Goal: Task Accomplishment & Management: Manage account settings

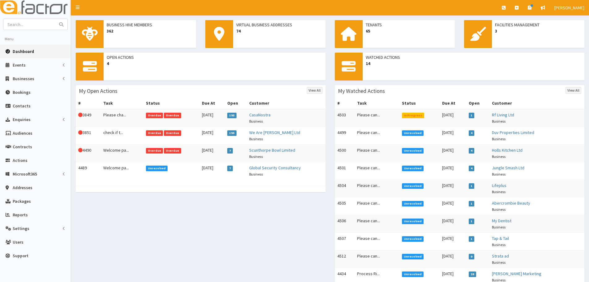
click at [96, 148] on td "This Action is overdue! 4490" at bounding box center [88, 153] width 25 height 18
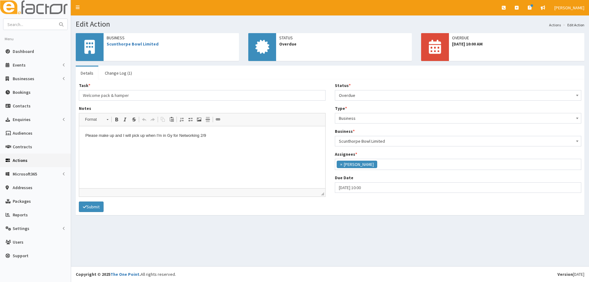
scroll to position [51, 0]
click at [379, 94] on span "Overdue" at bounding box center [458, 95] width 239 height 9
select select "3"
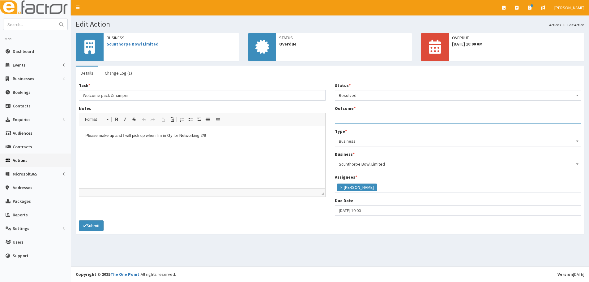
click at [359, 117] on input "Outcome *" at bounding box center [458, 118] width 247 height 11
type input "done and given to M"
click at [96, 223] on button "Submit" at bounding box center [91, 225] width 25 height 11
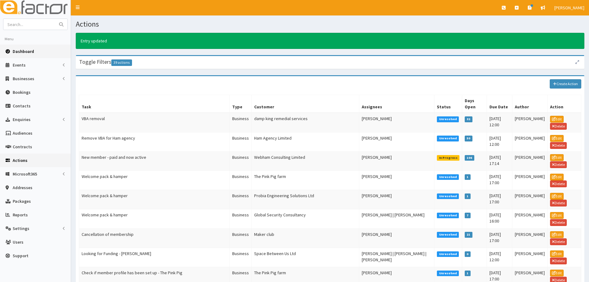
click at [17, 47] on link "Dashboard" at bounding box center [35, 52] width 71 height 14
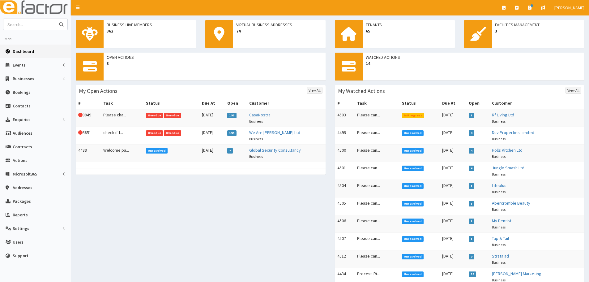
click at [27, 25] on input "text" at bounding box center [29, 24] width 52 height 11
type input "[PERSON_NAME]"
click at [55, 19] on button "submit" at bounding box center [61, 24] width 12 height 11
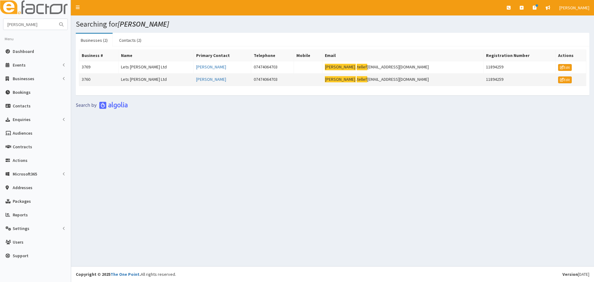
click at [105, 78] on td "3760" at bounding box center [98, 79] width 39 height 12
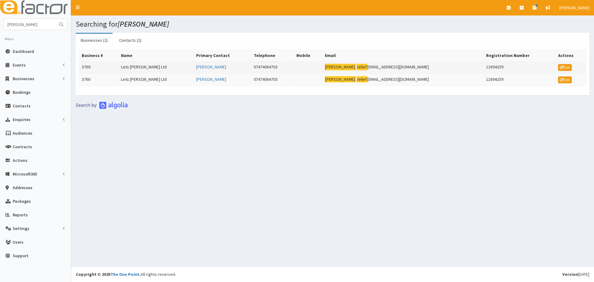
click at [108, 69] on td "3769" at bounding box center [98, 67] width 39 height 12
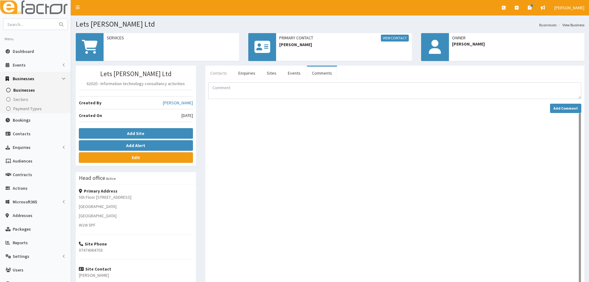
click at [217, 73] on link "Contacts" at bounding box center [218, 72] width 27 height 13
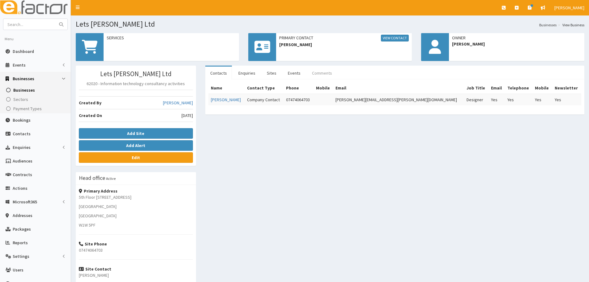
click at [330, 76] on link "Comments" at bounding box center [322, 72] width 30 height 13
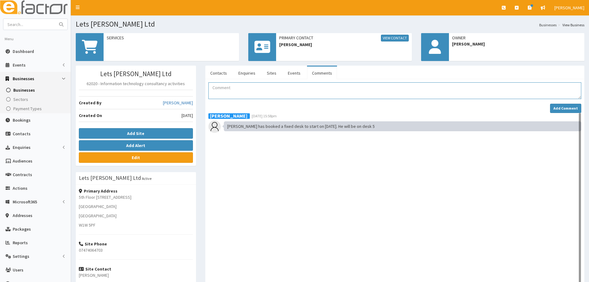
click at [233, 93] on textarea "Comment" at bounding box center [394, 90] width 373 height 17
click at [229, 93] on textarea "Comment" at bounding box center [394, 90] width 373 height 17
click at [220, 91] on textarea "Comment" at bounding box center [394, 90] width 373 height 17
click at [216, 72] on link "Contacts" at bounding box center [218, 72] width 27 height 13
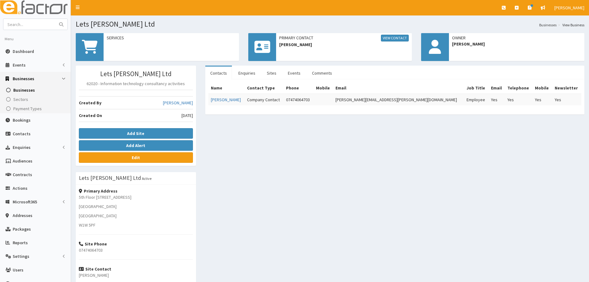
click at [339, 75] on ul "Contacts Enquiries Sites Events Comments" at bounding box center [394, 73] width 379 height 14
click at [324, 75] on link "Comments" at bounding box center [322, 72] width 30 height 13
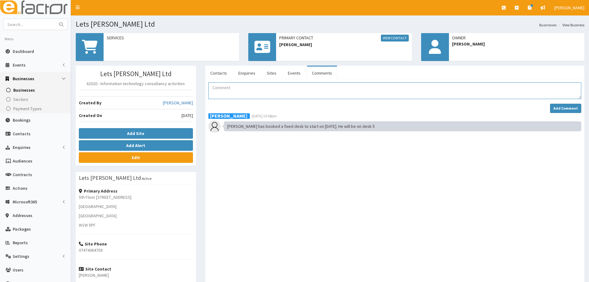
click at [265, 88] on textarea "Comment" at bounding box center [394, 90] width 373 height 17
type textarea "A"
click at [234, 88] on textarea "Yesterday adam gave in his 30day notice period for his desk. I have passed onto…" at bounding box center [394, 90] width 373 height 17
click at [468, 88] on textarea "Yesterday Adam gave in his 30day notice period for his desk. I have passed onto…" at bounding box center [394, 90] width 373 height 17
click at [429, 89] on textarea "Yesterday Adam gave in his 30day notice period for his desk. I have passed onto…" at bounding box center [394, 90] width 373 height 17
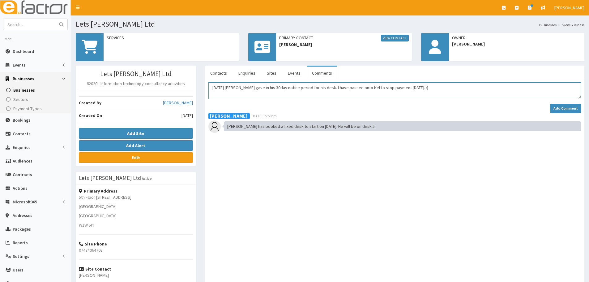
click at [357, 93] on textarea "Yesterday Adam gave in his 30day notice period for his desk. I have passed onto…" at bounding box center [394, 90] width 373 height 17
click at [420, 91] on textarea "Yesterday Adam gave in his 30day notice period for his desk. I have passed onto…" at bounding box center [394, 90] width 373 height 17
click at [423, 89] on textarea "Yesterday Adam gave in his 30day notice period for his desk. I have passed onto…" at bounding box center [394, 90] width 373 height 17
drag, startPoint x: 210, startPoint y: 91, endPoint x: 438, endPoint y: 89, distance: 228.2
click at [438, 89] on textarea "Yesterday Adam gave in his 30day notice period for his desk. I have passed onto…" at bounding box center [394, 90] width 373 height 17
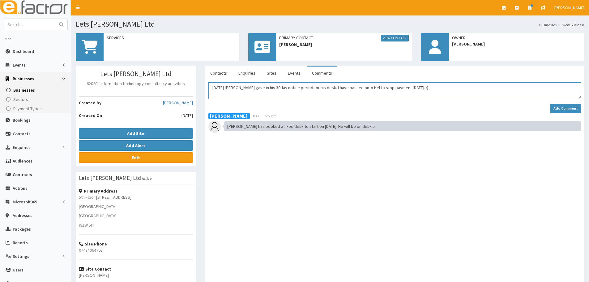
click at [438, 89] on textarea "Yesterday Adam gave in his 30day notice period for his desk. I have passed onto…" at bounding box center [394, 90] width 373 height 17
type textarea "Yesterday Adam gave in his 30day notice period for his desk. I have passed onto…"
click at [566, 108] on strong "Add Comment" at bounding box center [566, 108] width 24 height 5
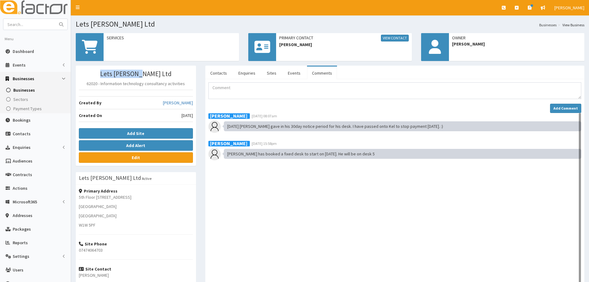
drag, startPoint x: 163, startPoint y: 72, endPoint x: 115, endPoint y: 74, distance: 48.3
click at [115, 74] on h3 "Lets Deel Ltd" at bounding box center [136, 73] width 114 height 7
copy h3 "Lets Deel Ltd"
click at [25, 24] on input "text" at bounding box center [29, 24] width 52 height 11
click at [24, 92] on span "Businesses" at bounding box center [24, 90] width 22 height 6
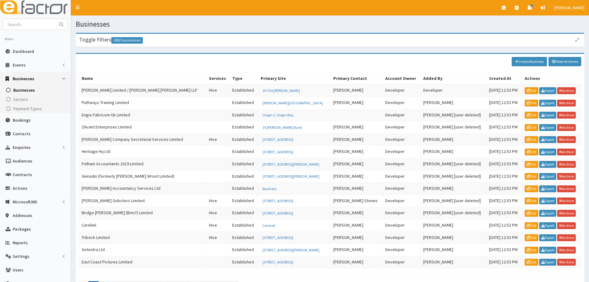
click at [133, 44] on div "Toggle Filters 3802 businesses" at bounding box center [330, 40] width 508 height 13
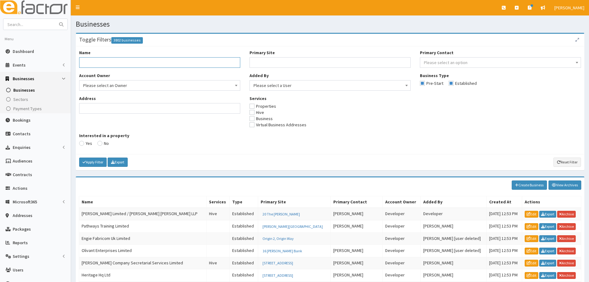
paste input "Lets Deel Ltd"
type input "Lets Deel Ltd"
click at [79, 157] on button "Apply Filter" at bounding box center [93, 161] width 28 height 9
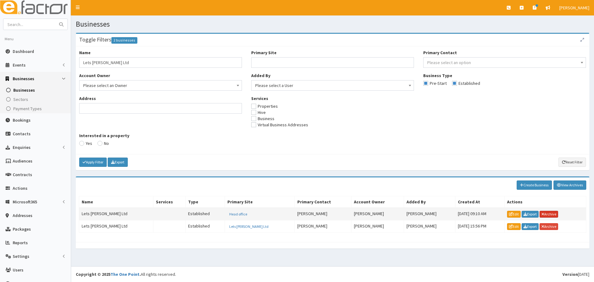
click at [539, 214] on link "Archive" at bounding box center [548, 214] width 19 height 7
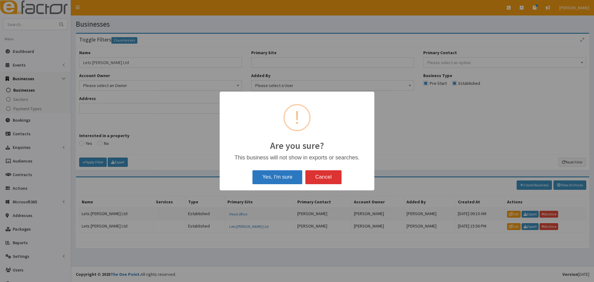
click at [268, 172] on button "Yes, I'm sure" at bounding box center [277, 177] width 50 height 14
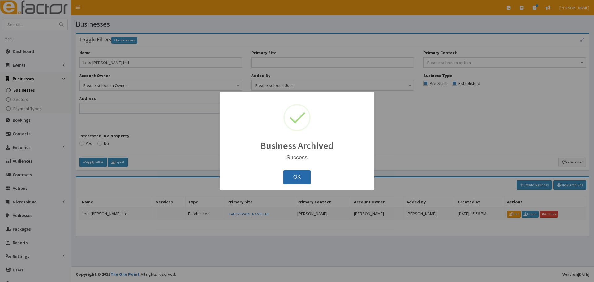
click at [289, 175] on button "OK" at bounding box center [297, 177] width 28 height 14
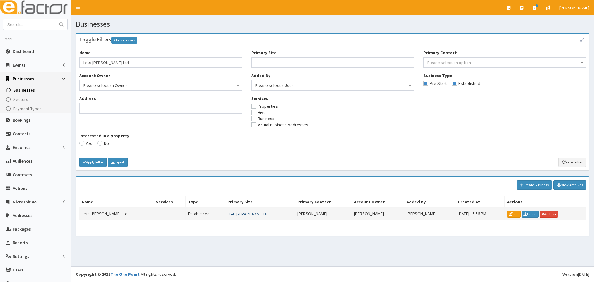
click at [227, 214] on button "Lets Deel Ltd" at bounding box center [248, 214] width 43 height 7
click at [207, 241] on section "Toggle Filters 2 businesses Name Lets Deel Ltd Account Owner Please select an O…" at bounding box center [332, 137] width 523 height 219
click at [188, 242] on section "Toggle Filters 2 businesses Name Lets Deel Ltd Account Owner Please select an O…" at bounding box center [332, 137] width 523 height 219
drag, startPoint x: 259, startPoint y: 202, endPoint x: 230, endPoint y: 203, distance: 29.4
click at [230, 203] on div "Lets Deel Ltd 5th Floor 167-169 Great Portland Street London Greater London W1W…" at bounding box center [261, 216] width 70 height 36
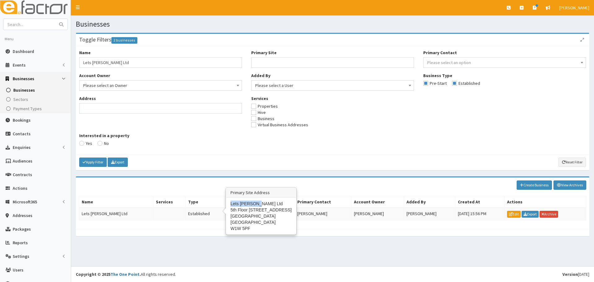
copy div "Lets Deel Ltd"
click at [14, 46] on link "Dashboard" at bounding box center [35, 52] width 71 height 14
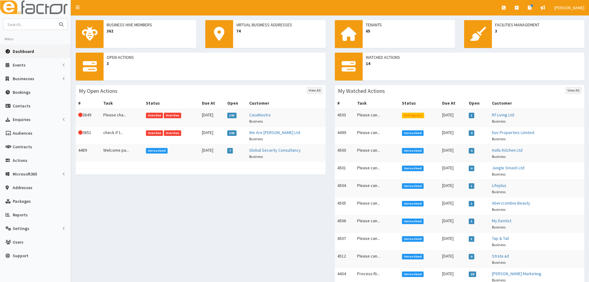
click at [40, 26] on input "text" at bounding box center [29, 24] width 52 height 11
type input "Simone"
click at [55, 19] on button "submit" at bounding box center [61, 24] width 12 height 11
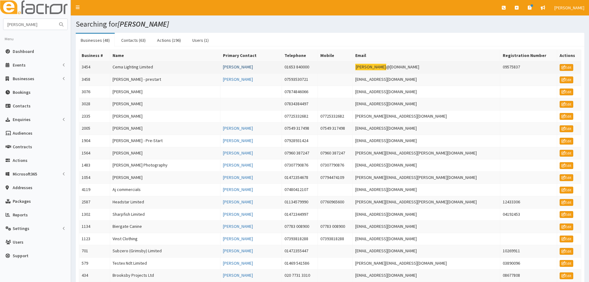
click at [253, 68] on link "[PERSON_NAME]" at bounding box center [238, 67] width 30 height 6
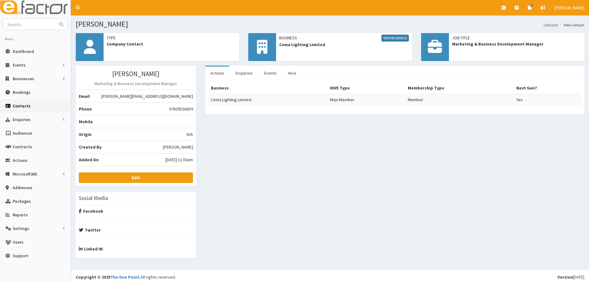
click at [389, 35] on link "View Business" at bounding box center [395, 38] width 27 height 7
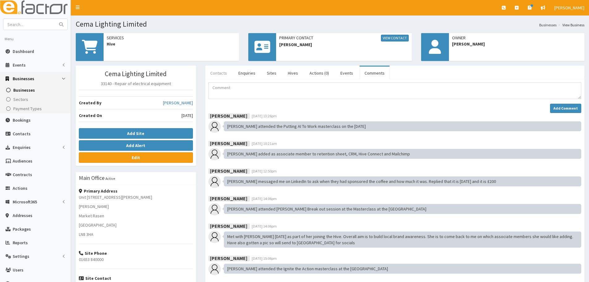
click at [220, 78] on link "Contacts" at bounding box center [218, 72] width 27 height 13
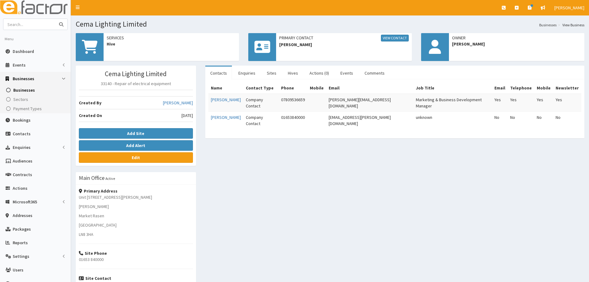
click at [31, 28] on input "text" at bounding box center [29, 24] width 52 height 11
type input "[PERSON_NAME]"
click at [55, 19] on button "submit" at bounding box center [61, 24] width 12 height 11
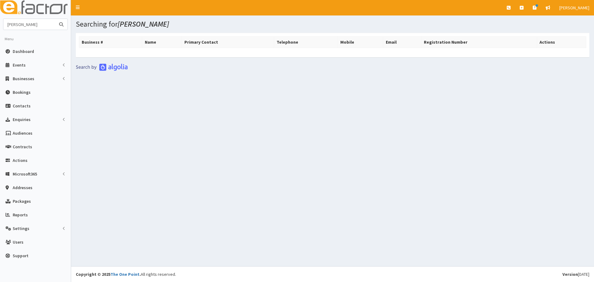
drag, startPoint x: 27, startPoint y: 23, endPoint x: 16, endPoint y: 23, distance: 11.5
click at [16, 23] on input "[PERSON_NAME]" at bounding box center [29, 24] width 52 height 11
type input "s"
type input "my credit controllers"
click at [55, 19] on button "submit" at bounding box center [61, 24] width 12 height 11
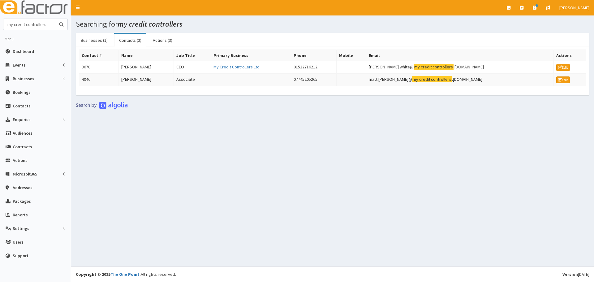
drag, startPoint x: 52, startPoint y: 25, endPoint x: -77, endPoint y: 6, distance: 130.2
click at [0, 6] on html "E Toggle navigation Quick Create Create Business Create Booking" at bounding box center [297, 141] width 594 height 282
type input "Steve king"
click at [55, 19] on button "submit" at bounding box center [61, 24] width 12 height 11
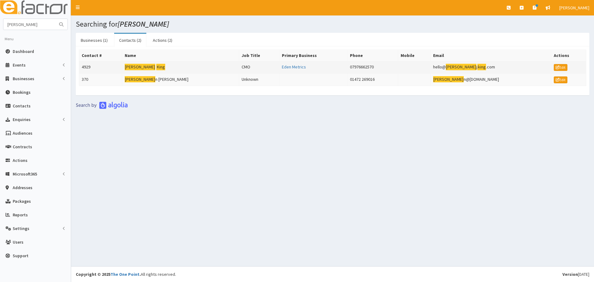
click at [167, 66] on td "Steve King" at bounding box center [180, 67] width 117 height 12
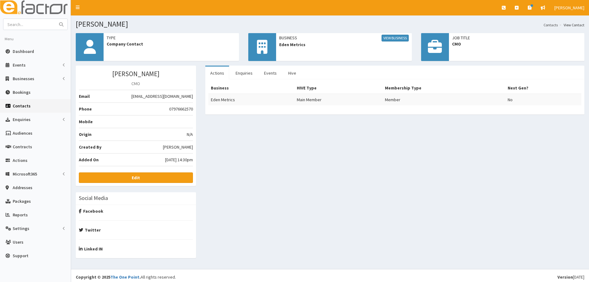
click at [389, 34] on div "Business View Business Eden Metrics" at bounding box center [343, 41] width 135 height 16
click at [388, 36] on link "View Business" at bounding box center [395, 38] width 27 height 7
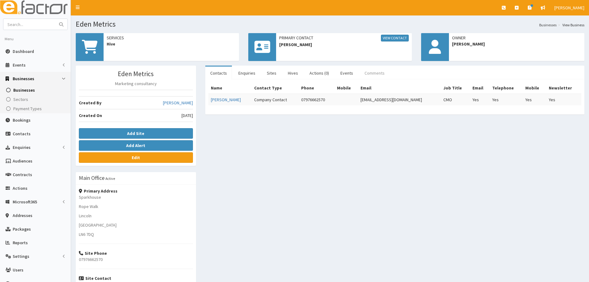
click at [373, 74] on link "Comments" at bounding box center [375, 72] width 30 height 13
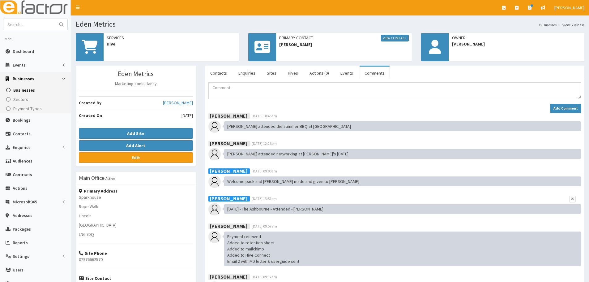
scroll to position [89, 0]
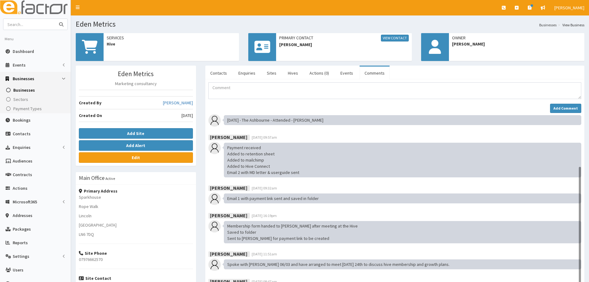
click at [49, 26] on input "text" at bounding box center [29, 24] width 52 height 11
type input "the health tree"
click at [55, 19] on button "submit" at bounding box center [61, 24] width 12 height 11
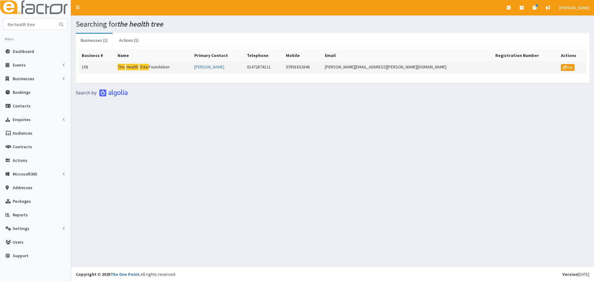
click at [139, 69] on mark "Health" at bounding box center [143, 67] width 9 height 6
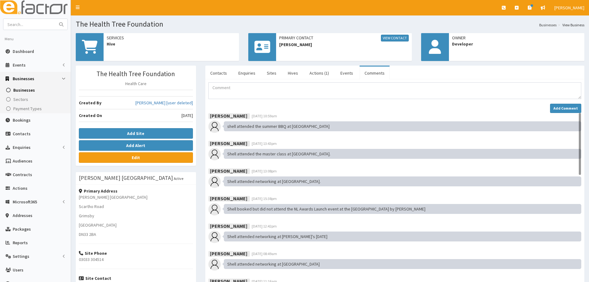
click at [213, 70] on link "Contacts" at bounding box center [218, 72] width 27 height 13
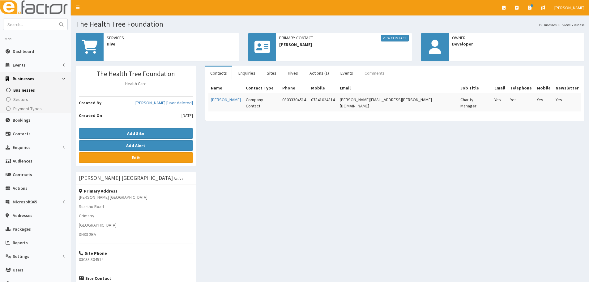
click at [365, 72] on link "Comments" at bounding box center [375, 72] width 30 height 13
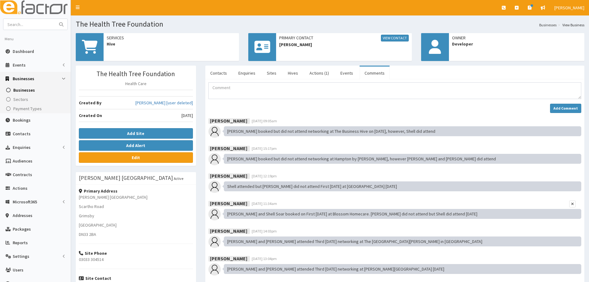
scroll to position [632, 0]
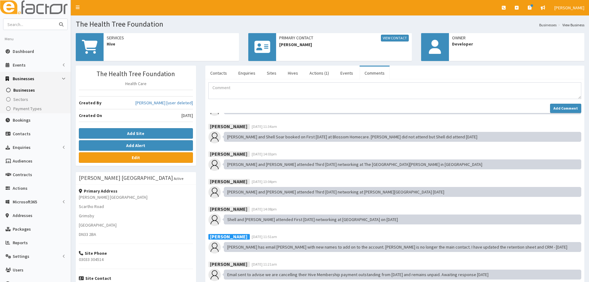
click at [42, 29] on input "text" at bounding box center [29, 24] width 52 height 11
click at [40, 21] on input "text" at bounding box center [29, 24] width 52 height 11
type input "aon"
click at [55, 19] on button "submit" at bounding box center [61, 24] width 12 height 11
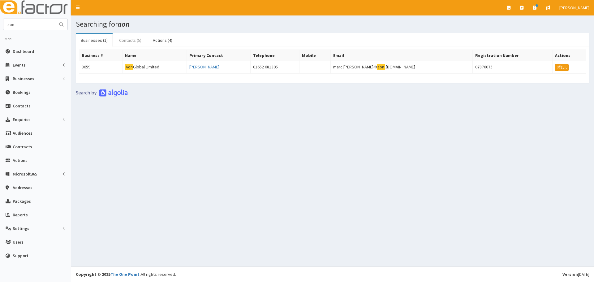
click at [127, 39] on link "Contacts (5)" at bounding box center [130, 40] width 32 height 13
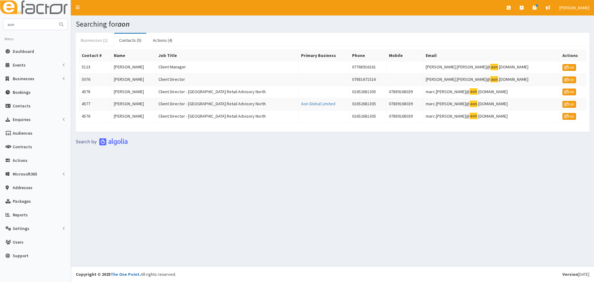
click at [101, 40] on link "Businesses (1)" at bounding box center [94, 40] width 37 height 13
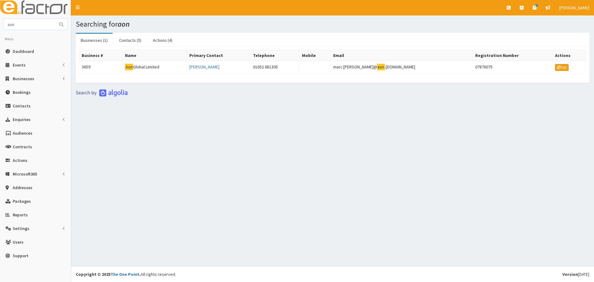
click at [109, 75] on div "Business # Name Primary Contact Telephone Mobile Email Registration Number Acti…" at bounding box center [332, 64] width 507 height 30
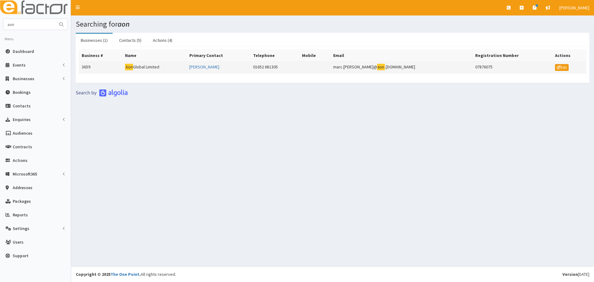
click at [116, 69] on td "3659" at bounding box center [100, 67] width 43 height 12
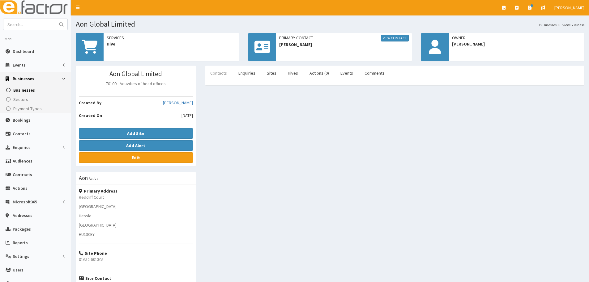
click at [223, 73] on link "Contacts" at bounding box center [218, 72] width 27 height 13
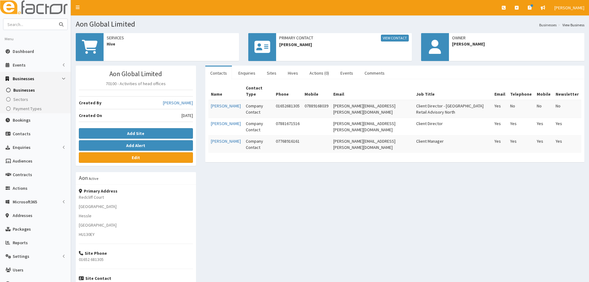
click at [19, 23] on input "text" at bounding box center [29, 24] width 52 height 11
type input "holls kitchen"
click at [55, 19] on button "submit" at bounding box center [61, 24] width 12 height 11
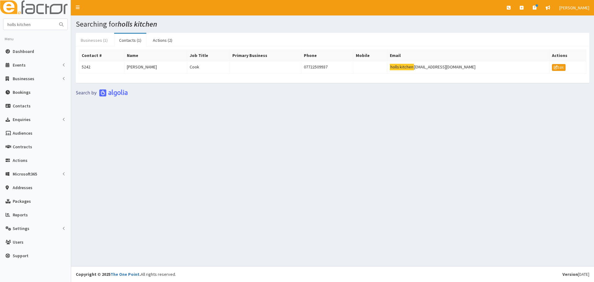
click at [94, 44] on link "Businesses (1)" at bounding box center [94, 40] width 37 height 13
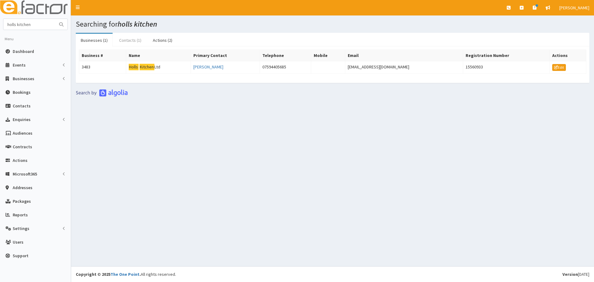
click at [125, 41] on link "Contacts (1)" at bounding box center [130, 40] width 32 height 13
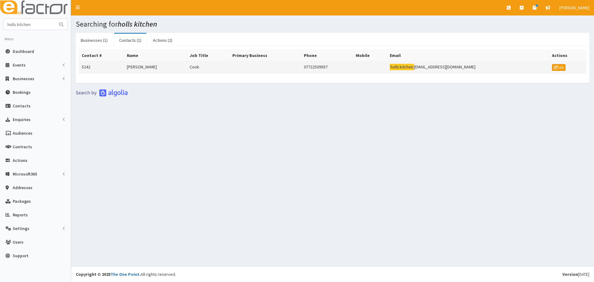
click at [130, 64] on td "[PERSON_NAME]" at bounding box center [155, 67] width 63 height 12
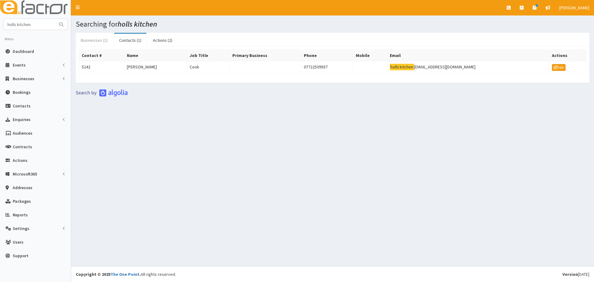
click at [80, 41] on link "Businesses (1)" at bounding box center [94, 40] width 37 height 13
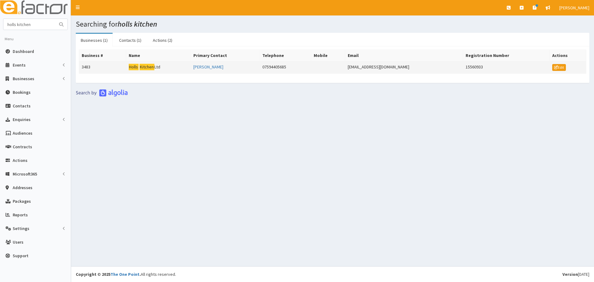
click at [107, 70] on td "3483" at bounding box center [102, 67] width 47 height 12
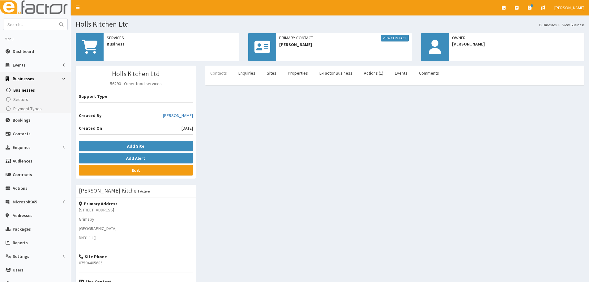
click at [225, 71] on link "Contacts" at bounding box center [218, 72] width 27 height 13
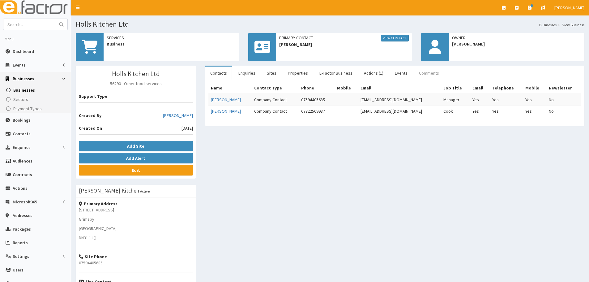
click at [414, 72] on link "Comments" at bounding box center [429, 72] width 30 height 13
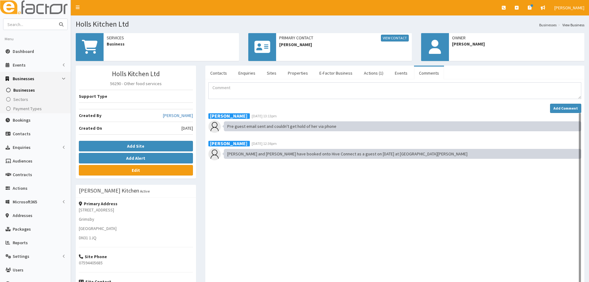
click at [24, 23] on input "text" at bounding box center [29, 24] width 52 height 11
type input "lula lash"
click at [55, 19] on button "submit" at bounding box center [61, 24] width 12 height 11
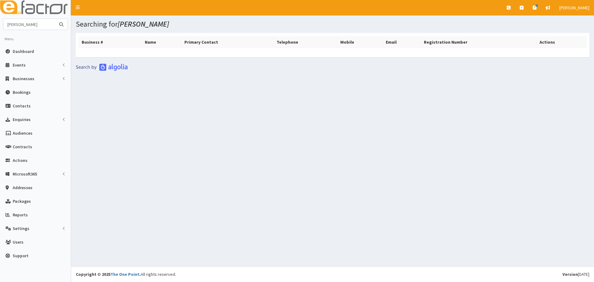
drag, startPoint x: 36, startPoint y: 23, endPoint x: 15, endPoint y: 24, distance: 21.4
click at [15, 24] on input "lula lash" at bounding box center [29, 24] width 52 height 11
type input "l"
type input "Ambercrombi"
click at [55, 19] on button "submit" at bounding box center [61, 24] width 12 height 11
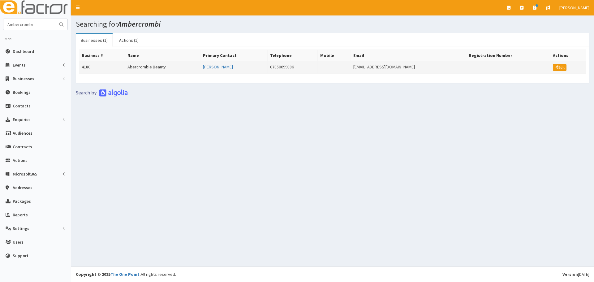
click at [120, 67] on td "4180" at bounding box center [102, 67] width 46 height 12
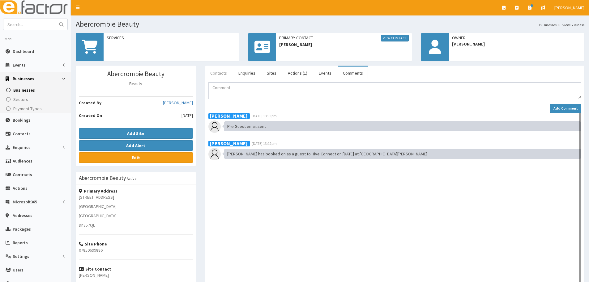
click at [220, 75] on link "Contacts" at bounding box center [218, 72] width 27 height 13
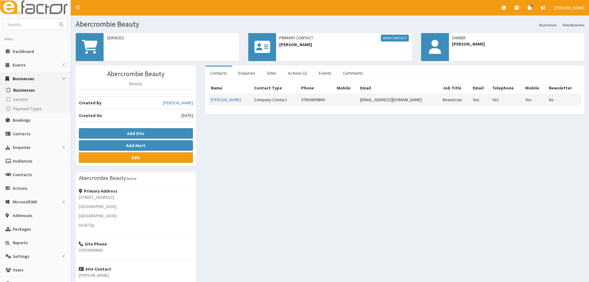
drag, startPoint x: 427, startPoint y: 101, endPoint x: 360, endPoint y: 103, distance: 66.8
click at [360, 103] on td "olivia.humphries2530@gmail.com" at bounding box center [399, 99] width 83 height 11
click at [244, 70] on link "Enquiries" at bounding box center [246, 72] width 27 height 13
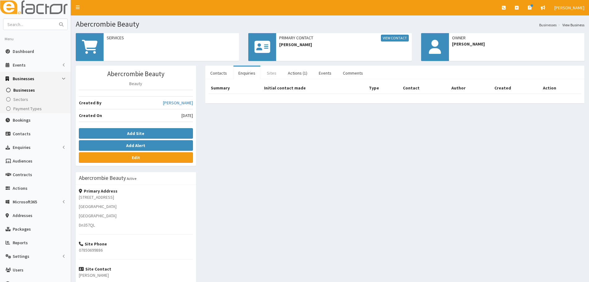
click at [267, 68] on link "Sites" at bounding box center [271, 72] width 19 height 13
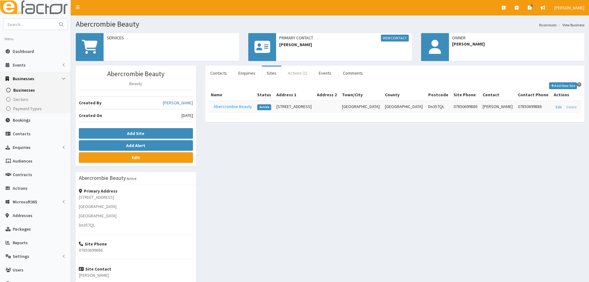
click at [302, 68] on link "Actions (1)" at bounding box center [297, 72] width 29 height 13
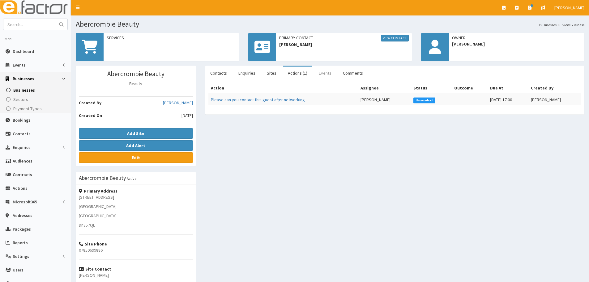
click at [316, 71] on link "Events" at bounding box center [325, 72] width 23 height 13
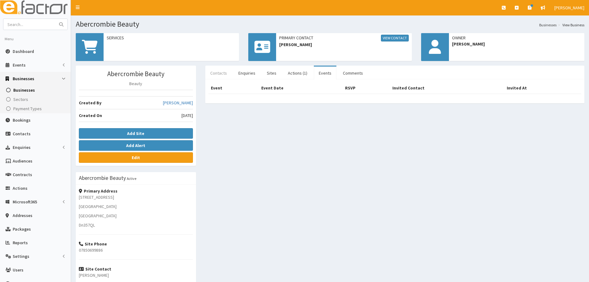
click at [217, 75] on link "Contacts" at bounding box center [218, 72] width 27 height 13
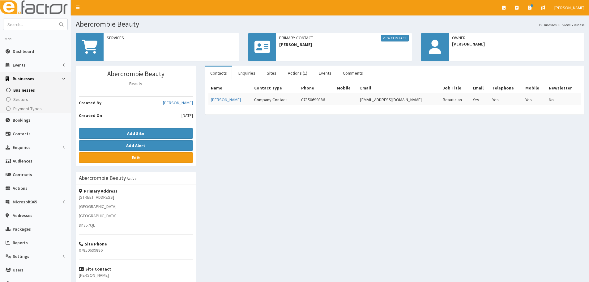
click at [360, 173] on div "Abercrombie Beauty Beauty Created By [PERSON_NAME] Created On [DATE] Add Site A…" at bounding box center [330, 200] width 518 height 268
click at [92, 156] on link "Edit" at bounding box center [136, 157] width 114 height 11
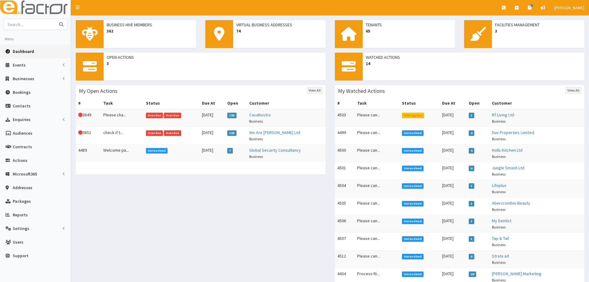
click at [32, 24] on input "text" at bounding box center [29, 24] width 52 height 11
type input "ashton"
click at [55, 19] on button "submit" at bounding box center [61, 24] width 12 height 11
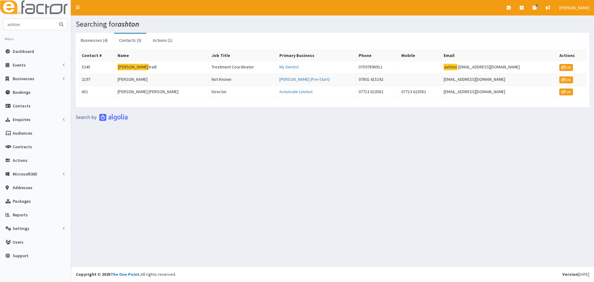
drag, startPoint x: 32, startPoint y: 25, endPoint x: -44, endPoint y: 22, distance: 76.2
click at [0, 22] on html "E Toggle navigation Quick Create Create Business Create Booking" at bounding box center [297, 141] width 594 height 282
type input "abercrombi"
click at [55, 19] on button "submit" at bounding box center [61, 24] width 12 height 11
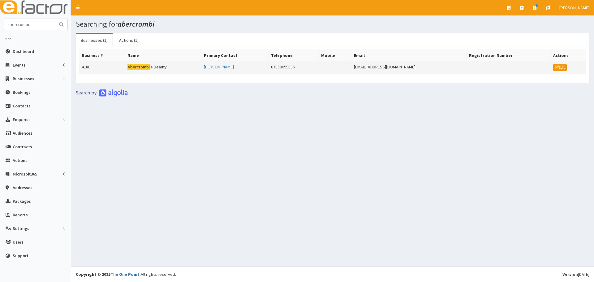
click at [166, 65] on td "Abercrombi e Beauty" at bounding box center [163, 67] width 76 height 12
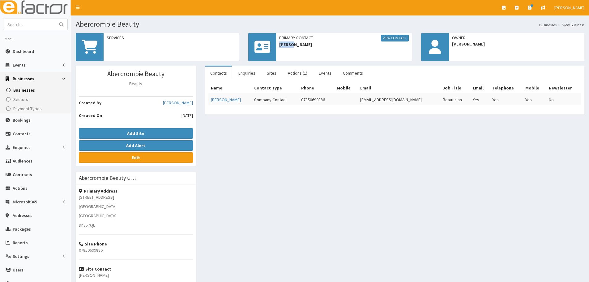
drag, startPoint x: 290, startPoint y: 44, endPoint x: 280, endPoint y: 46, distance: 10.4
click at [280, 46] on span "[PERSON_NAME]" at bounding box center [343, 44] width 129 height 6
copy span "[PERSON_NAME]"
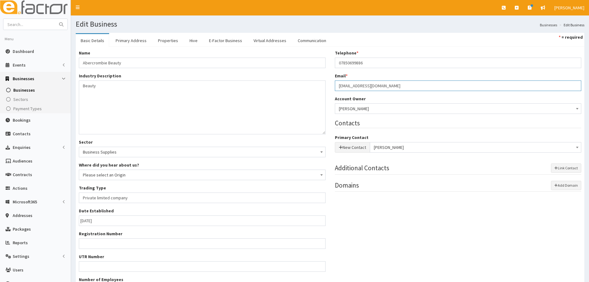
drag, startPoint x: 401, startPoint y: 87, endPoint x: 332, endPoint y: 84, distance: 69.6
click at [332, 84] on div "Telephone * 07850699886 Email * olivia.humphries2530@gmail.com Account Owner * …" at bounding box center [458, 124] width 256 height 148
type input "lulalash.olivia@gmail.com"
click at [414, 229] on div "Name * Abercrombie Beauty Industry Description * Beauty Sector Business Supplie…" at bounding box center [330, 174] width 512 height 249
drag, startPoint x: 393, startPoint y: 86, endPoint x: 319, endPoint y: 85, distance: 74.2
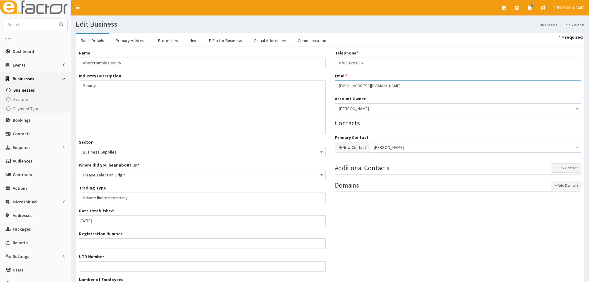
click at [319, 85] on div "Name * Abercrombie Beauty Industry Description * Beauty Sector Business Supplie…" at bounding box center [330, 174] width 512 height 249
click at [488, 250] on div "Name * Abercrombie Beauty Industry Description * Beauty Sector Business Supplie…" at bounding box center [330, 174] width 512 height 249
click at [145, 39] on link "Primary Address" at bounding box center [131, 40] width 41 height 13
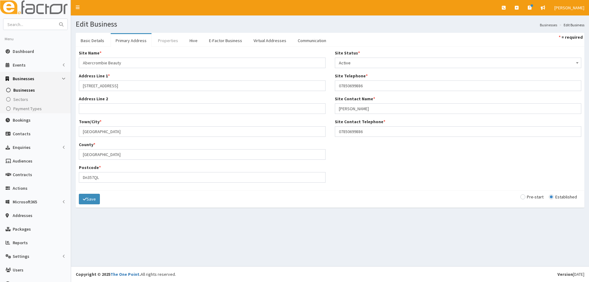
click at [161, 39] on link "Properties" at bounding box center [168, 40] width 30 height 13
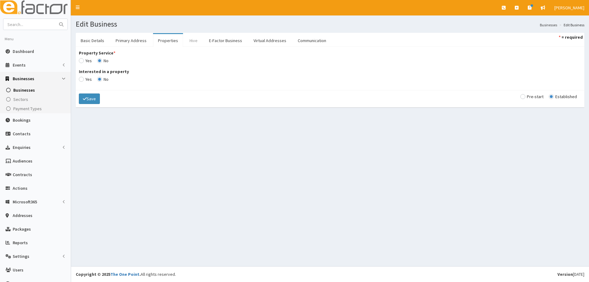
click at [189, 35] on link "Hive" at bounding box center [194, 40] width 18 height 13
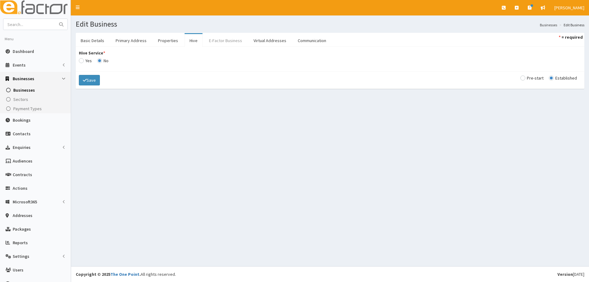
click at [220, 42] on link "E-Factor Business" at bounding box center [225, 40] width 43 height 13
click at [261, 40] on link "Virtual Addresses" at bounding box center [270, 40] width 43 height 13
click at [311, 41] on link "Communication" at bounding box center [312, 40] width 38 height 13
click at [92, 59] on input "radio" at bounding box center [85, 60] width 13 height 4
radio input "true"
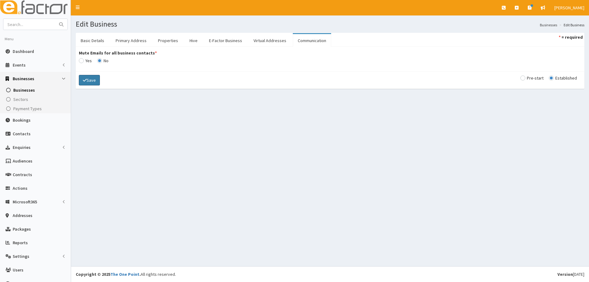
click at [93, 80] on button "Save" at bounding box center [89, 80] width 21 height 11
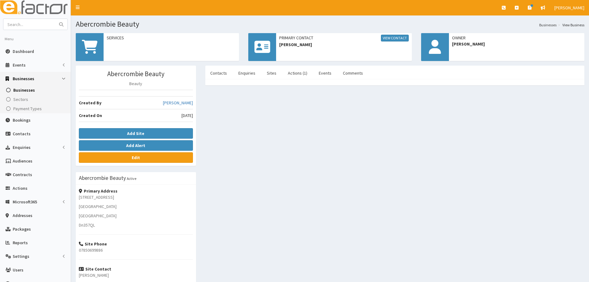
click at [418, 173] on div "Abercrombie Beauty Beauty Created By [PERSON_NAME] Created On [DATE] Add Site A…" at bounding box center [330, 200] width 518 height 268
click at [356, 72] on link "Comments" at bounding box center [353, 72] width 30 height 13
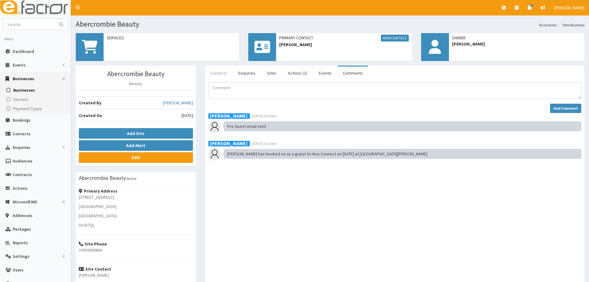
click at [217, 72] on link "Contacts" at bounding box center [218, 72] width 27 height 13
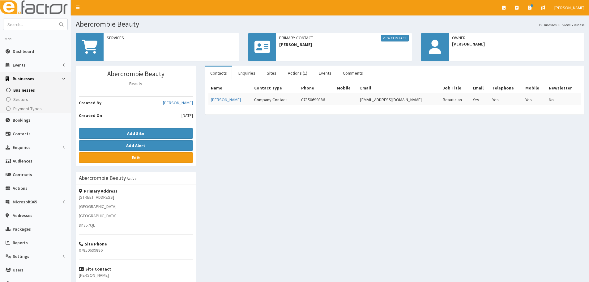
click at [334, 77] on ul "Contacts Enquiries Sites Actions (1) Events Comments" at bounding box center [394, 73] width 379 height 14
click at [341, 74] on link "Comments" at bounding box center [353, 72] width 30 height 13
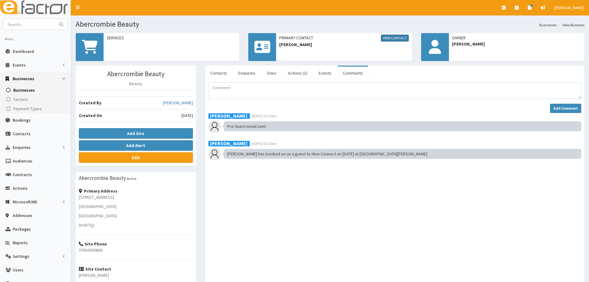
click at [403, 37] on link "View Contact" at bounding box center [395, 38] width 28 height 7
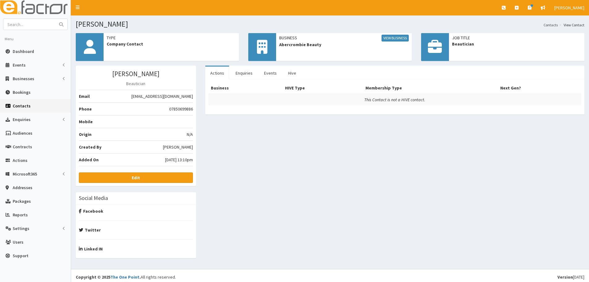
click at [269, 203] on div "[PERSON_NAME] Beautician Email [EMAIL_ADDRESS][DOMAIN_NAME] Phone [PHONE_NUMBER…" at bounding box center [330, 165] width 518 height 199
click at [166, 178] on link "Edit" at bounding box center [136, 177] width 114 height 11
click at [386, 37] on link "View Business" at bounding box center [395, 38] width 27 height 7
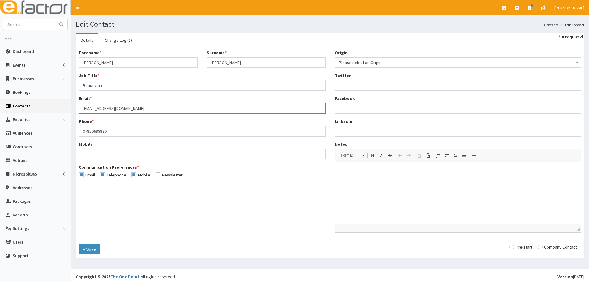
drag, startPoint x: 156, startPoint y: 108, endPoint x: 79, endPoint y: 112, distance: 77.1
click at [79, 112] on input "[EMAIL_ADDRESS][DOMAIN_NAME]" at bounding box center [202, 108] width 247 height 11
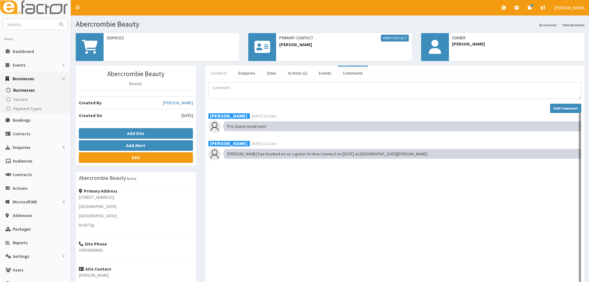
click at [225, 76] on link "Contacts" at bounding box center [218, 72] width 27 height 13
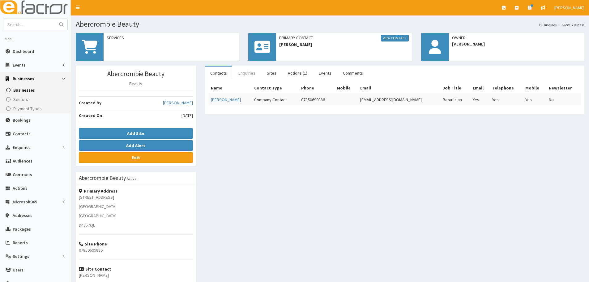
drag, startPoint x: 428, startPoint y: 101, endPoint x: 252, endPoint y: 73, distance: 178.2
click at [351, 101] on tr "Olivia Humphries Company Contact 07850699886 olivia.humphries2530@gmail.com Bea…" at bounding box center [394, 99] width 373 height 11
click at [252, 73] on link "Enquiries" at bounding box center [246, 72] width 27 height 13
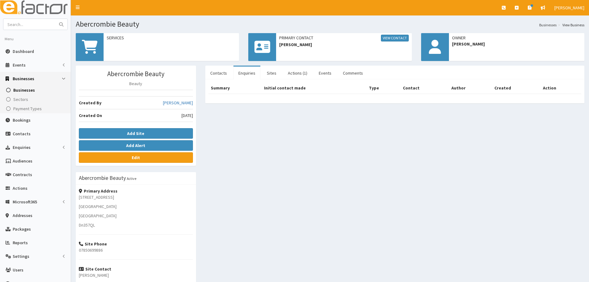
click at [371, 73] on ul "Contacts Enquiries Sites Actions (1) Events Comments" at bounding box center [394, 73] width 379 height 14
click at [344, 73] on link "Comments" at bounding box center [353, 72] width 30 height 13
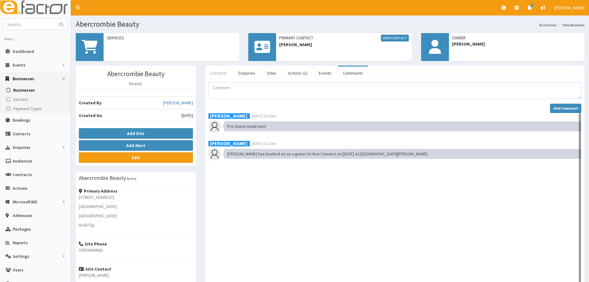
click at [215, 72] on link "Contacts" at bounding box center [218, 72] width 27 height 13
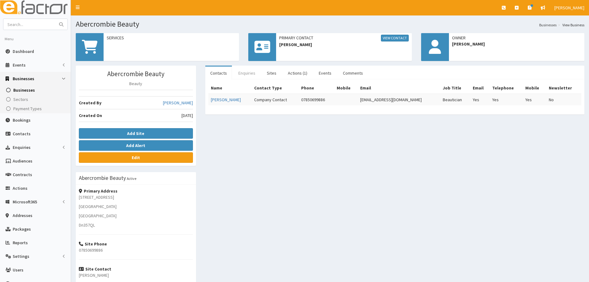
click at [244, 68] on link "Enquiries" at bounding box center [246, 72] width 27 height 13
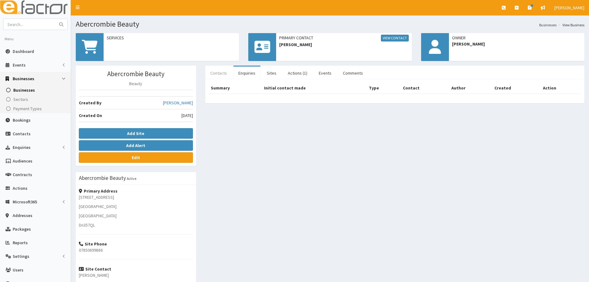
click at [224, 68] on link "Contacts" at bounding box center [218, 72] width 27 height 13
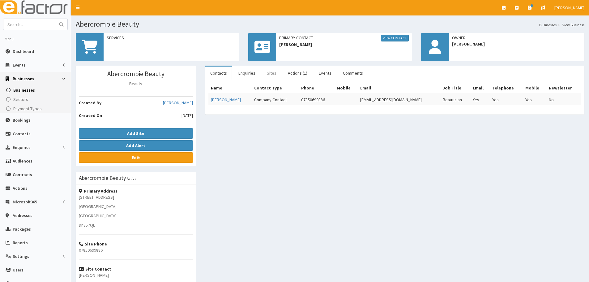
click at [275, 68] on link "Sites" at bounding box center [271, 72] width 19 height 13
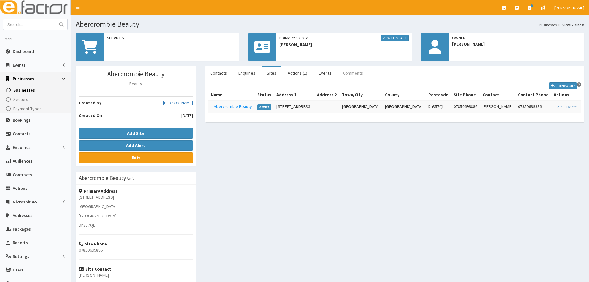
click at [353, 69] on link "Comments" at bounding box center [353, 72] width 30 height 13
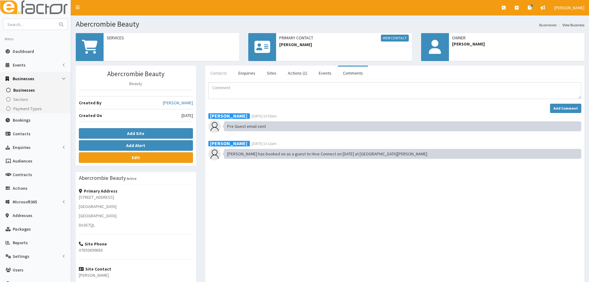
click at [215, 77] on link "Contacts" at bounding box center [218, 72] width 27 height 13
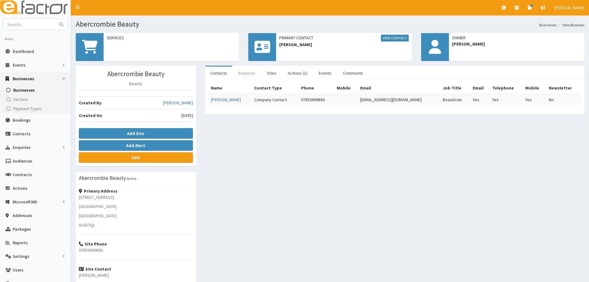
click at [253, 77] on link "Enquiries" at bounding box center [246, 72] width 27 height 13
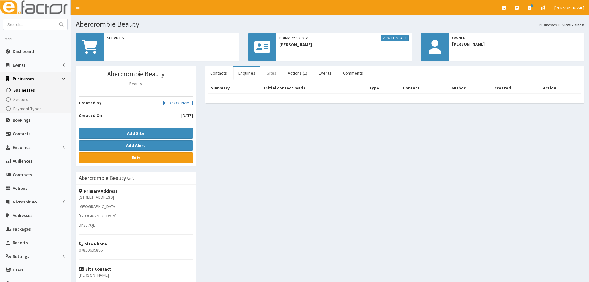
click at [273, 72] on link "Sites" at bounding box center [271, 72] width 19 height 13
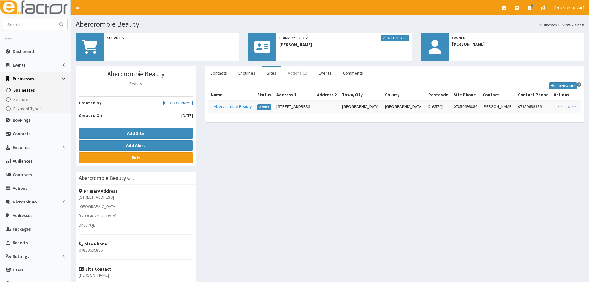
click at [288, 70] on link "Actions (1)" at bounding box center [297, 72] width 29 height 13
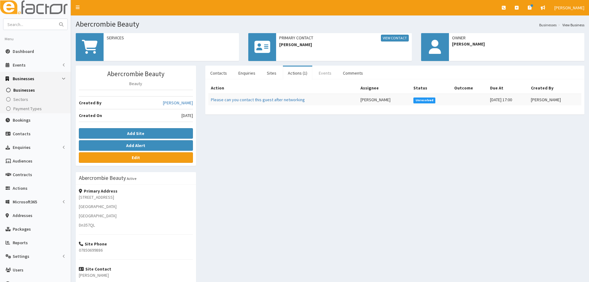
click at [320, 71] on link "Events" at bounding box center [325, 72] width 23 height 13
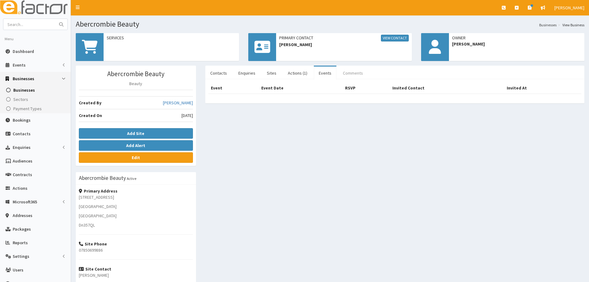
click at [354, 69] on link "Comments" at bounding box center [353, 72] width 30 height 13
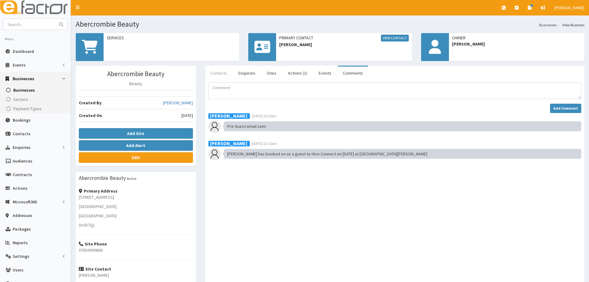
click at [221, 72] on link "Contacts" at bounding box center [218, 72] width 27 height 13
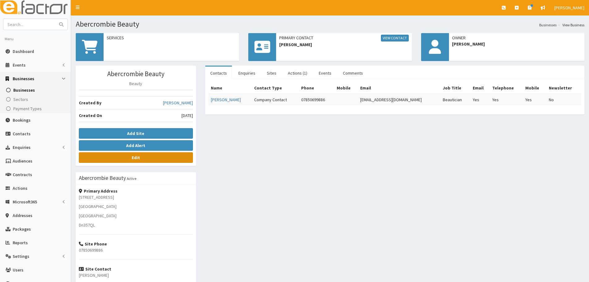
click at [149, 161] on link "Edit" at bounding box center [136, 157] width 114 height 11
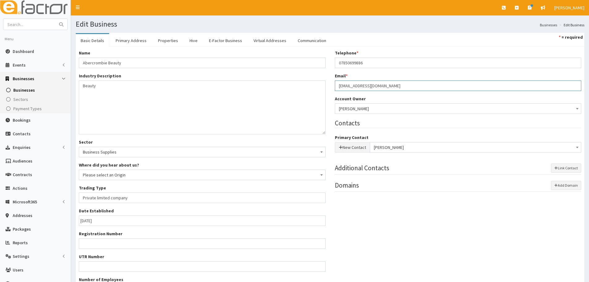
drag, startPoint x: 407, startPoint y: 87, endPoint x: 319, endPoint y: 95, distance: 88.5
click at [319, 95] on div "Name * Abercrombie Beauty Industry Description * Beauty Sector Business Supplie…" at bounding box center [330, 174] width 512 height 249
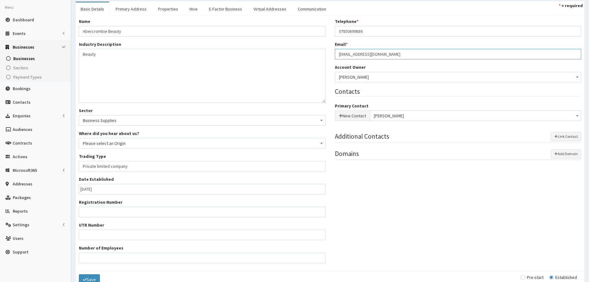
scroll to position [65, 0]
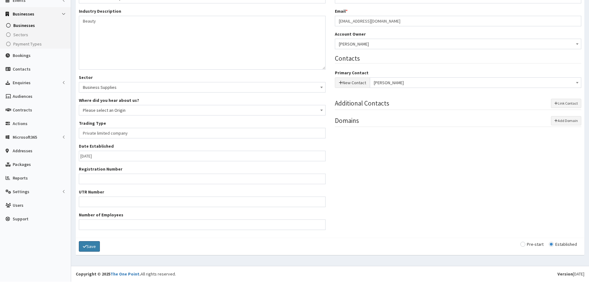
click at [94, 242] on button "Save" at bounding box center [89, 246] width 21 height 11
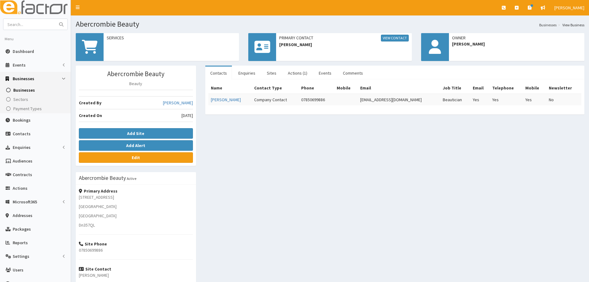
click at [396, 33] on div "Primary Contact View Contact [PERSON_NAME]" at bounding box center [343, 41] width 135 height 16
click at [396, 37] on link "View Contact" at bounding box center [395, 38] width 28 height 7
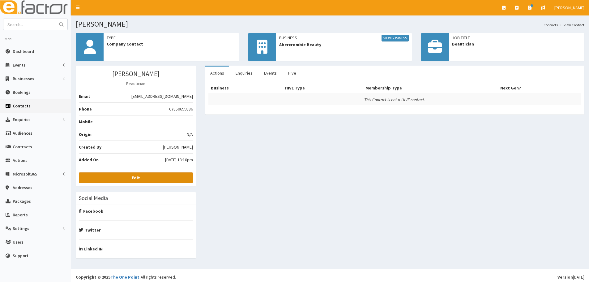
click at [160, 175] on link "Edit" at bounding box center [136, 177] width 114 height 11
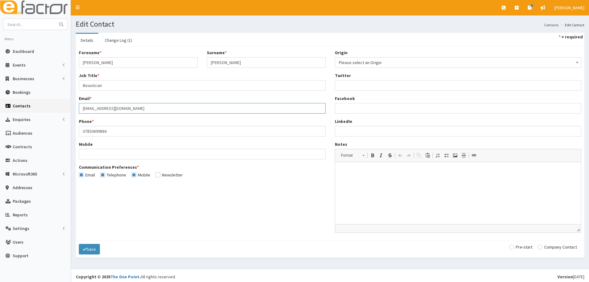
drag, startPoint x: 154, startPoint y: 108, endPoint x: 79, endPoint y: 112, distance: 74.9
click at [79, 112] on input "[EMAIL_ADDRESS][DOMAIN_NAME]" at bounding box center [202, 108] width 247 height 11
paste input "lulalash.olivia"
type input "lulalash.olivia@gmail.com"
click at [558, 249] on input "radio" at bounding box center [557, 247] width 39 height 4
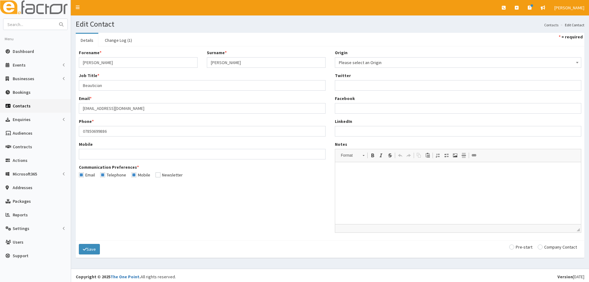
radio input "true"
click at [82, 249] on button "Save" at bounding box center [89, 249] width 21 height 11
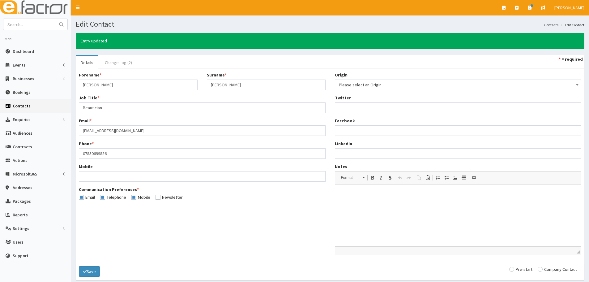
click at [127, 62] on link "Change Log (2)" at bounding box center [118, 62] width 37 height 13
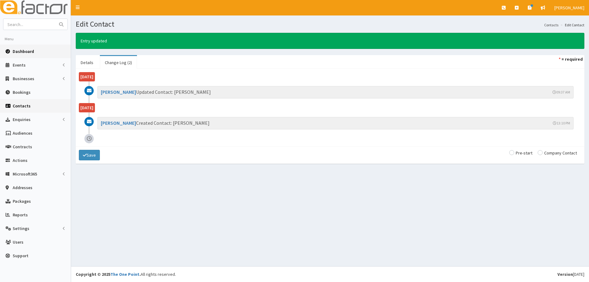
click at [27, 48] on link "Dashboard" at bounding box center [35, 52] width 71 height 14
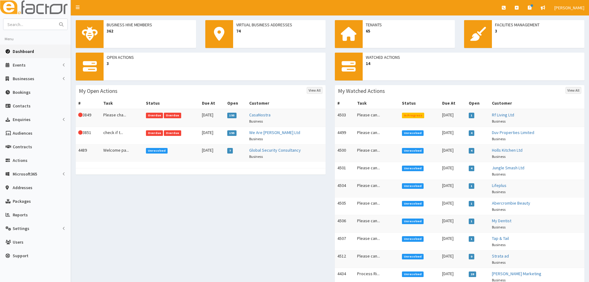
click at [28, 27] on input "text" at bounding box center [29, 24] width 52 height 11
type input "abercrombi"
click at [55, 19] on button "submit" at bounding box center [61, 24] width 12 height 11
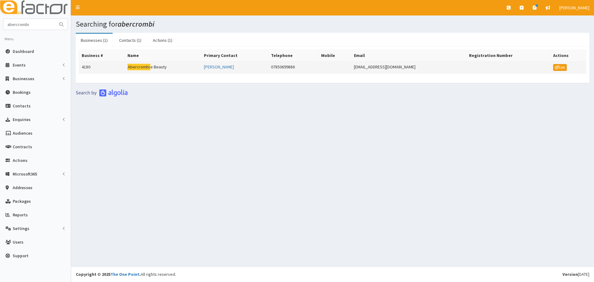
click at [126, 65] on td "Abercrombi e Beauty" at bounding box center [163, 67] width 76 height 12
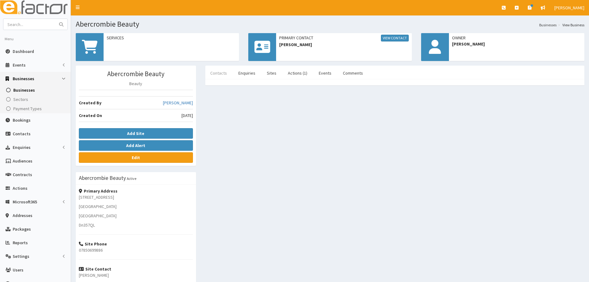
click at [228, 76] on link "Contacts" at bounding box center [218, 72] width 27 height 13
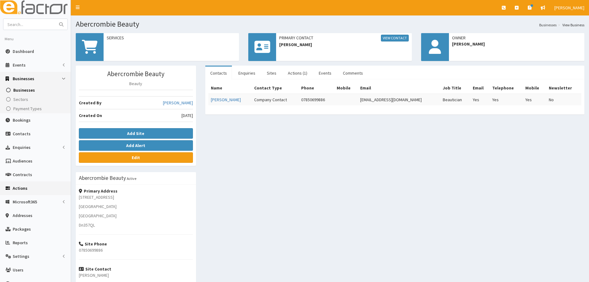
click at [25, 187] on span "Actions" at bounding box center [20, 188] width 15 height 6
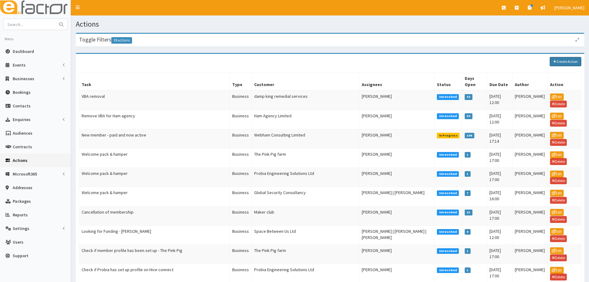
click at [571, 60] on link "Create Action" at bounding box center [566, 61] width 32 height 9
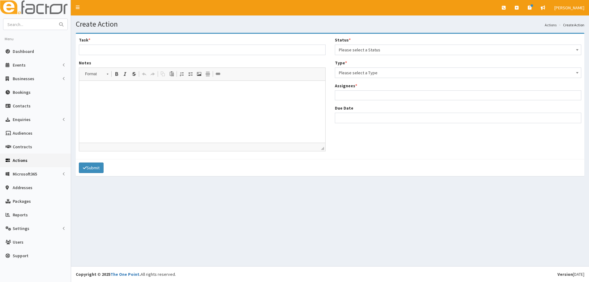
select select
click at [127, 46] on input "Task *" at bounding box center [202, 50] width 247 height 11
click at [95, 46] on input "Task *" at bounding box center [202, 50] width 247 height 11
click at [268, 52] on input "[PERSON_NAME] is interested in the start up grants and funding" at bounding box center [202, 50] width 247 height 11
type input "[PERSON_NAME] is interested in the start up grants and funding"
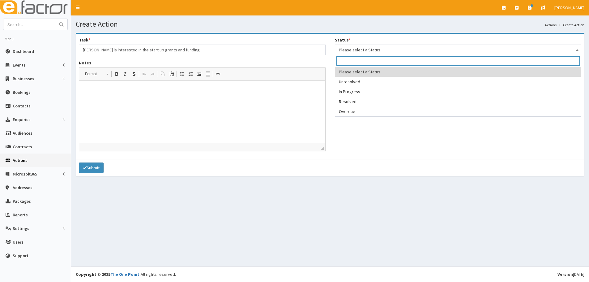
click at [362, 53] on span "Please select a Status" at bounding box center [458, 49] width 239 height 9
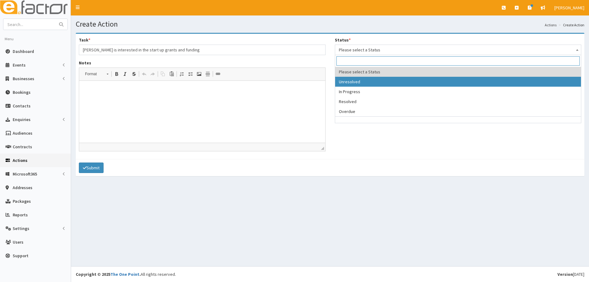
select select "1"
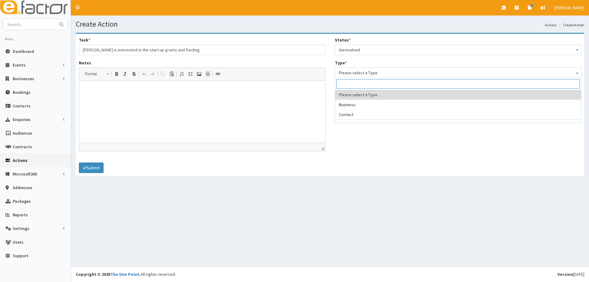
click at [379, 70] on span "Please select a Type" at bounding box center [458, 72] width 239 height 9
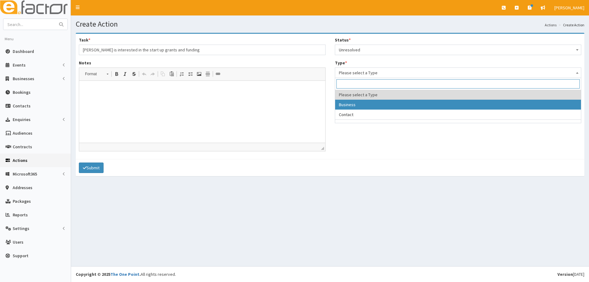
select select "business"
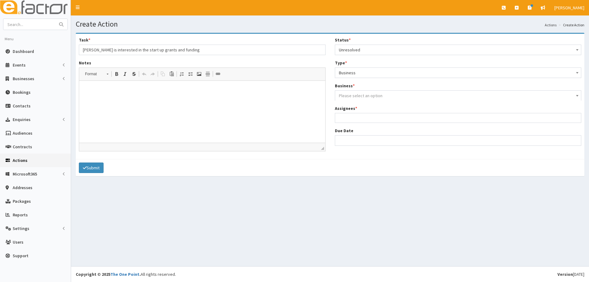
click at [360, 85] on div "Business * Please select a Business Please select an option" at bounding box center [458, 92] width 247 height 18
click at [360, 103] on div "Status * Please select a Status Unresolved In Progress Resolved Overdue Unresol…" at bounding box center [458, 94] width 256 height 114
drag, startPoint x: 359, startPoint y: 99, endPoint x: 348, endPoint y: 93, distance: 12.5
click at [357, 99] on span "Please select an option" at bounding box center [458, 95] width 239 height 9
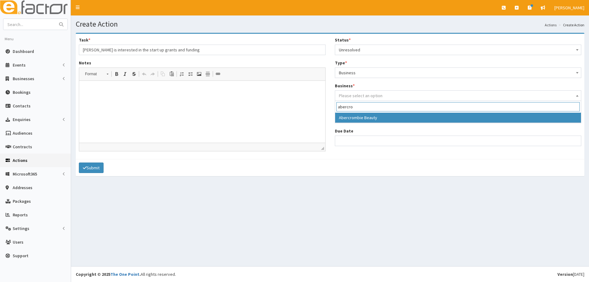
type input "abercro"
select select "4180"
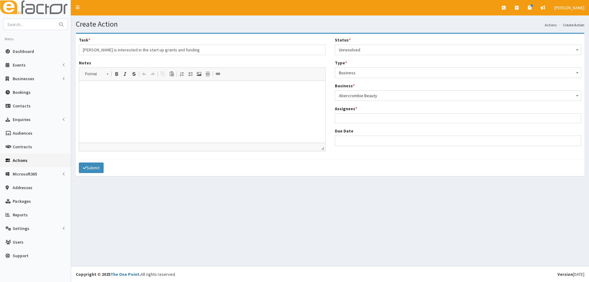
click at [363, 118] on ul at bounding box center [458, 117] width 246 height 8
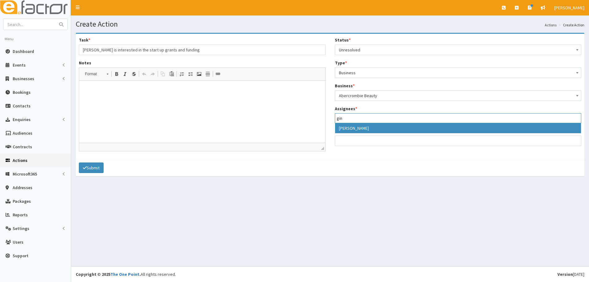
type input "gin"
select select "20"
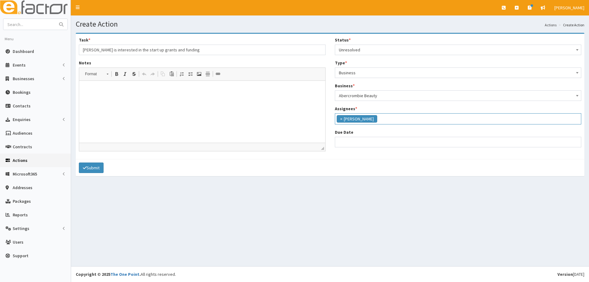
click at [360, 136] on div "Due Date" at bounding box center [458, 138] width 247 height 18
click at [357, 139] on input "Due Date" at bounding box center [458, 142] width 247 height 11
select select "12"
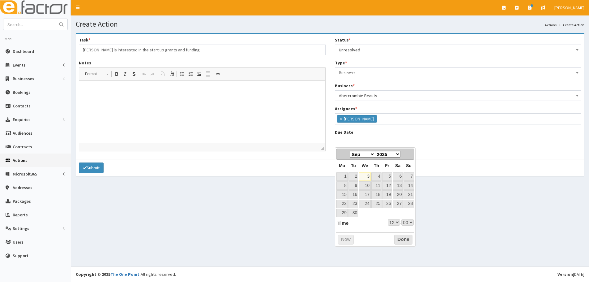
click at [349, 160] on th "Tu" at bounding box center [353, 166] width 11 height 12
click at [344, 188] on link "8" at bounding box center [341, 185] width 11 height 8
type input "08-09-2025 12:00"
select select "12"
click at [392, 221] on select "00 01 02 03 04 05 06 07 08 09 10 11 12 13 14 15 16 17 18 19 20 21 22 23" at bounding box center [394, 222] width 12 height 6
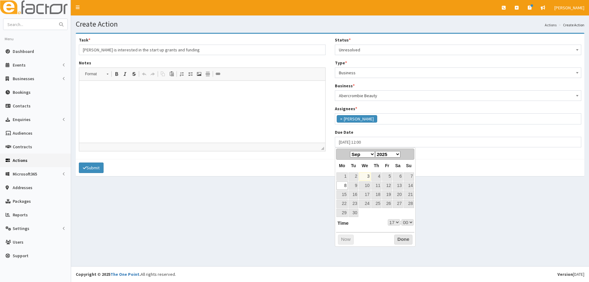
type input "[DATE] 17:00"
select select "17"
drag, startPoint x: 400, startPoint y: 237, endPoint x: 358, endPoint y: 206, distance: 51.7
click at [399, 237] on button "Done" at bounding box center [403, 239] width 18 height 10
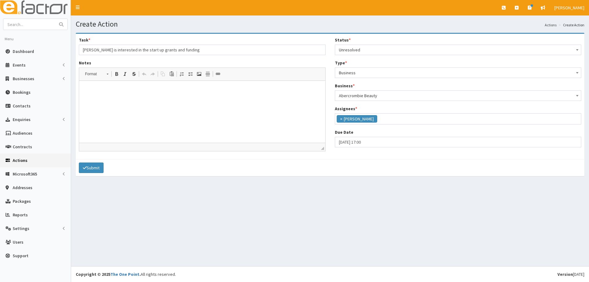
click at [191, 100] on html at bounding box center [202, 90] width 246 height 19
drag, startPoint x: 179, startPoint y: 45, endPoint x: 63, endPoint y: 54, distance: 117.0
click at [63, 54] on div "E Toggle navigation Quick Create Create Business Create Booking Create Contact" at bounding box center [294, 141] width 589 height 282
click at [101, 99] on html at bounding box center [202, 90] width 246 height 19
paste body
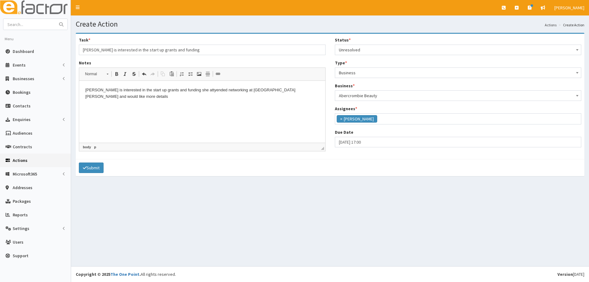
click at [281, 102] on html "Olivia is interested in the start up grants and funding she attyended networkin…" at bounding box center [202, 93] width 246 height 25
click at [262, 106] on html "Olivia is interested in the start up grants and funding she attyended networkin…" at bounding box center [202, 93] width 246 height 25
click at [323, 91] on html "Olivia is interested in the start up grants and funding she attyended networkin…" at bounding box center [202, 93] width 246 height 25
click at [192, 91] on p "Olivia is interested in the start up grants and funding she attyended networkin…" at bounding box center [202, 93] width 234 height 13
click at [263, 89] on p "Olivia is interested in the start up grants and funding she att ended networkin…" at bounding box center [202, 93] width 234 height 13
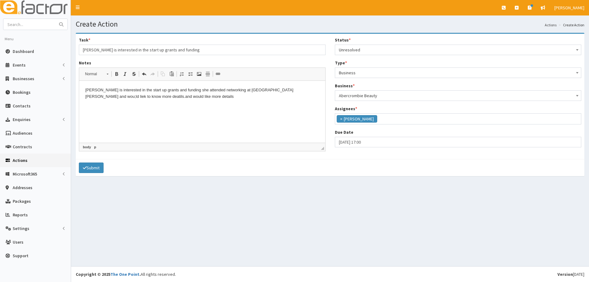
click at [225, 106] on html "Olivia is interested in the start up grants and funding she att ended networkin…" at bounding box center [202, 93] width 246 height 25
click at [281, 88] on p "Olivia is interested in the start up grants and funding she att ended networkin…" at bounding box center [202, 93] width 234 height 13
click at [280, 106] on html "Olivia is interested in the start up grants and funding she att ended networkin…" at bounding box center [202, 93] width 246 height 25
click at [292, 90] on p "Olivia is interested in the start up grants and funding she att ended networkin…" at bounding box center [202, 93] width 234 height 13
click at [268, 106] on html "Olivia is interested in the start up grants and funding she att ended networkin…" at bounding box center [202, 93] width 246 height 25
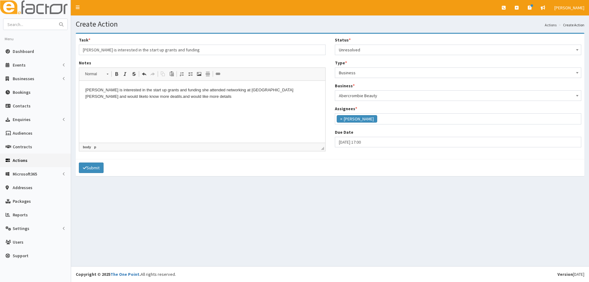
drag, startPoint x: 165, startPoint y: 98, endPoint x: 100, endPoint y: 99, distance: 64.6
click at [100, 99] on p "Olivia is interested in the start up grants and funding she att ended networkin…" at bounding box center [202, 93] width 234 height 13
click at [189, 95] on p "Olivia is interested in the start up grants and funding she att ended networkin…" at bounding box center [202, 96] width 234 height 19
click at [228, 112] on html "Olivia is interested in the start up grants and funding she att ended networkin…" at bounding box center [202, 97] width 246 height 32
click at [200, 97] on p "Olivia is interested in the start up grants and funding she att ended networkin…" at bounding box center [202, 96] width 234 height 19
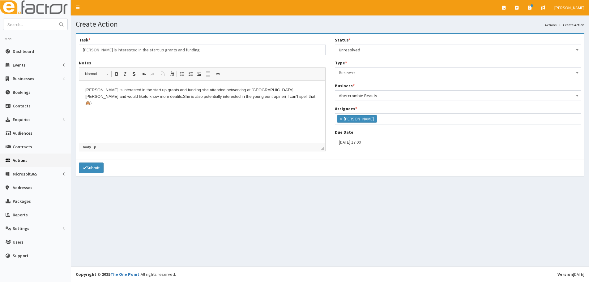
click at [206, 98] on p "Olivia is interested in the start up grants and funding she att ended networkin…" at bounding box center [202, 96] width 234 height 19
click at [242, 96] on p "Olivia is interested in the start up grants and funding she att ended networkin…" at bounding box center [202, 96] width 234 height 19
click at [369, 44] on div "Status * Please select a Status Unresolved In Progress Resolved Overdue Unresol…" at bounding box center [458, 46] width 247 height 18
drag, startPoint x: 96, startPoint y: 167, endPoint x: 125, endPoint y: 149, distance: 34.7
click at [125, 149] on form "Task * Olivia is interested in the start up grants and funding Notes Rich Text …" at bounding box center [330, 105] width 509 height 142
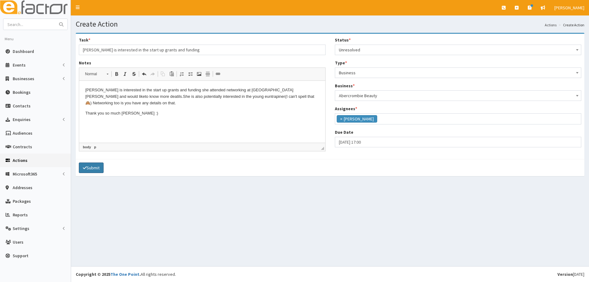
click at [89, 169] on button "Submit" at bounding box center [91, 167] width 25 height 11
